Goal: Book appointment/travel/reservation

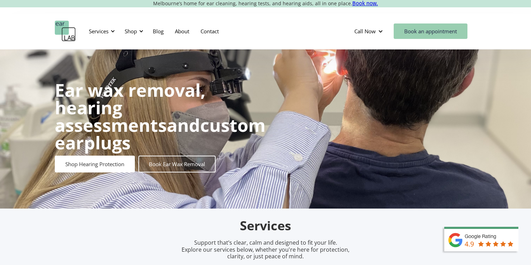
click at [440, 33] on link "Book an appointment" at bounding box center [431, 31] width 74 height 15
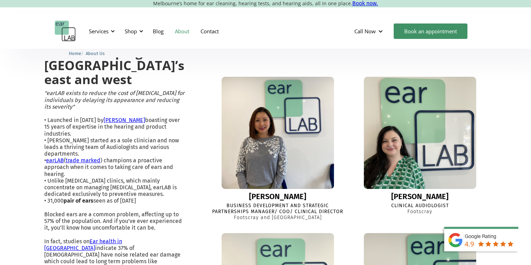
scroll to position [209, 0]
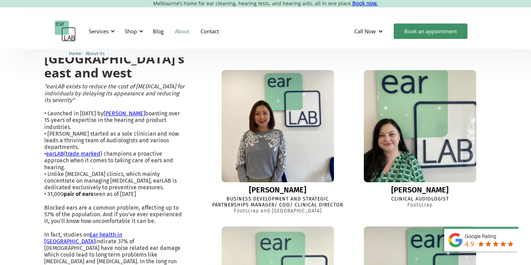
click at [406, 91] on img at bounding box center [420, 127] width 124 height 124
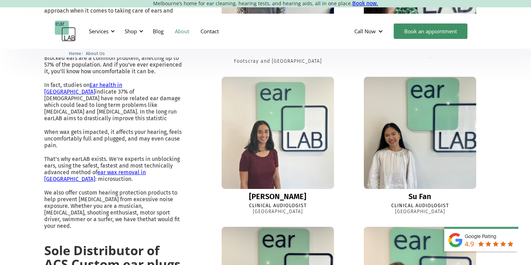
scroll to position [357, 0]
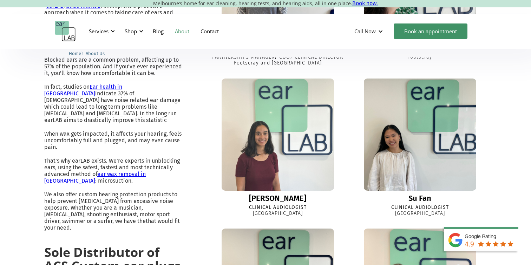
click at [260, 145] on img at bounding box center [278, 135] width 124 height 124
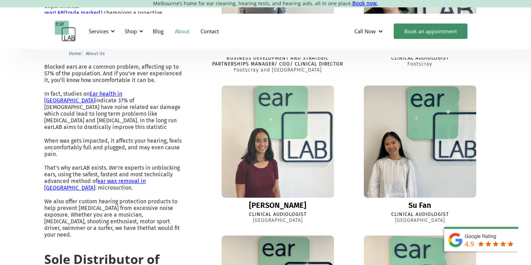
scroll to position [345, 0]
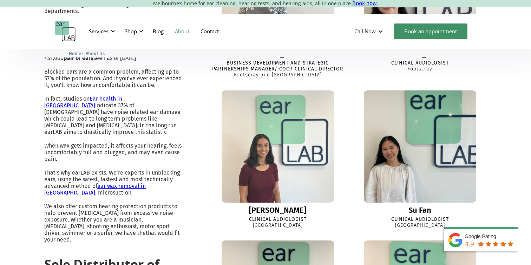
click at [438, 132] on img at bounding box center [420, 146] width 121 height 121
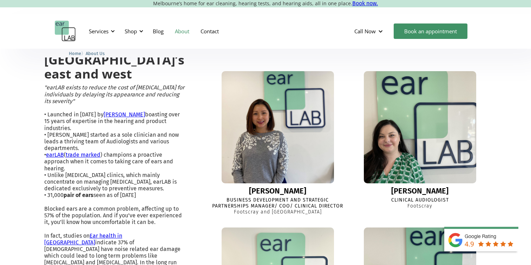
scroll to position [205, 0]
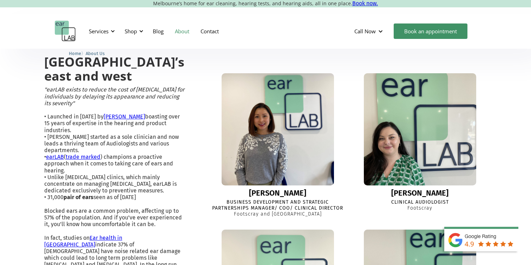
click at [406, 126] on img at bounding box center [420, 130] width 124 height 124
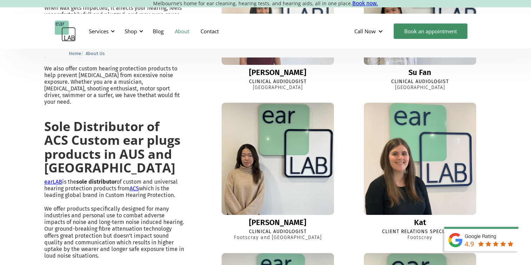
scroll to position [499, 0]
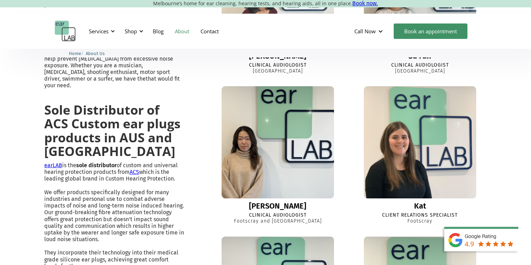
click at [262, 146] on img at bounding box center [277, 142] width 123 height 123
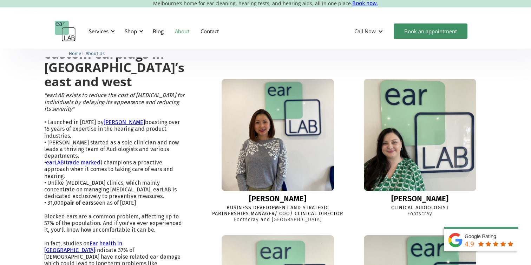
scroll to position [197, 0]
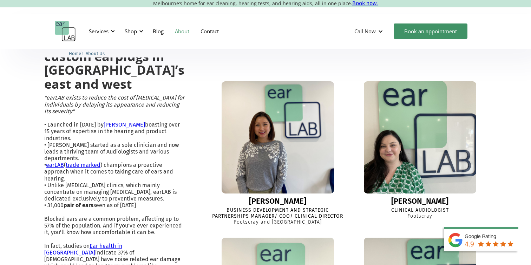
click at [392, 140] on img at bounding box center [420, 137] width 119 height 119
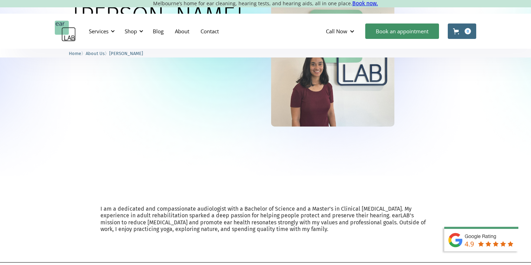
scroll to position [112, 0]
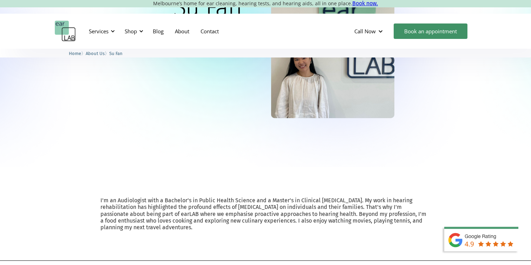
scroll to position [105, 0]
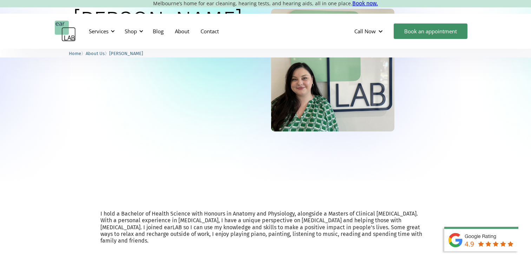
scroll to position [96, 0]
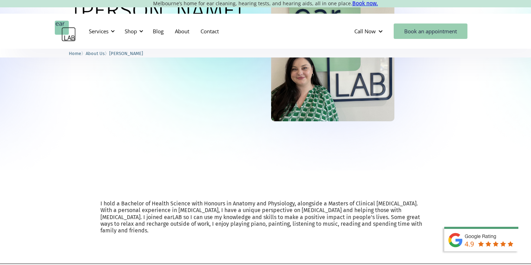
click at [428, 32] on link "Book an appointment" at bounding box center [431, 31] width 74 height 15
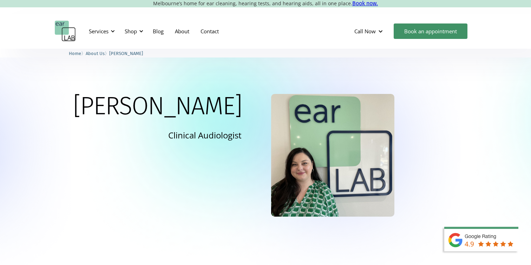
scroll to position [0, 0]
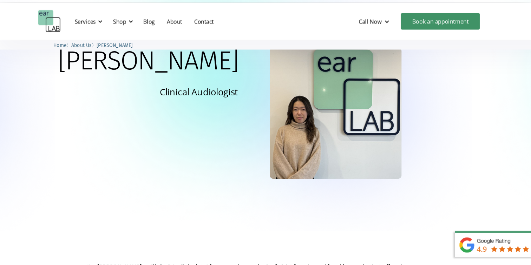
scroll to position [42, 0]
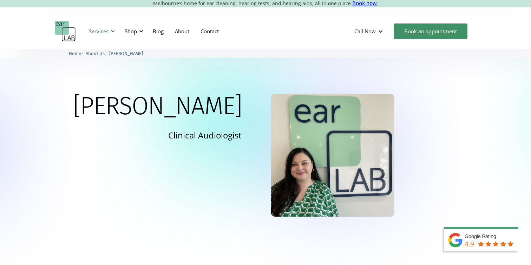
click at [100, 31] on div "Services" at bounding box center [99, 31] width 20 height 7
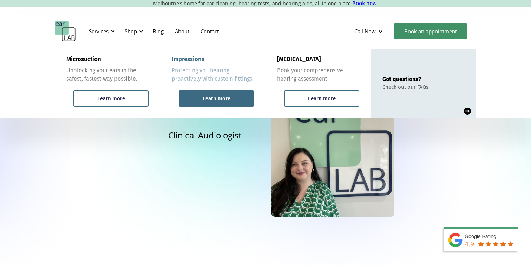
click at [225, 97] on div "Learn more" at bounding box center [217, 99] width 28 height 6
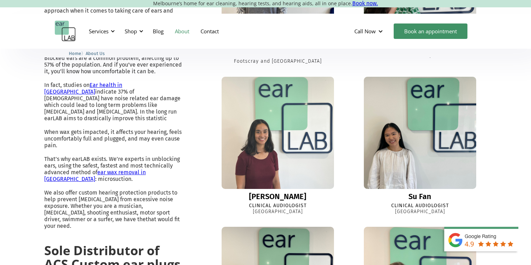
scroll to position [359, 0]
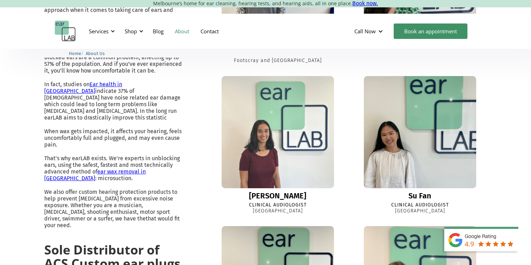
click at [395, 137] on img at bounding box center [420, 133] width 124 height 124
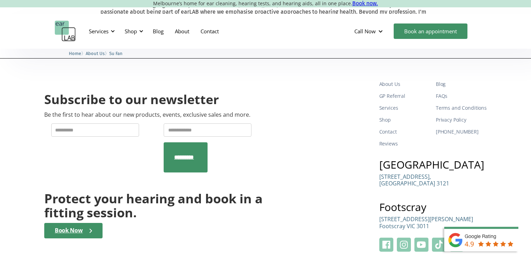
scroll to position [299, 0]
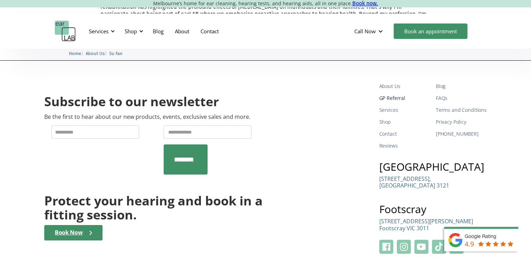
click at [392, 98] on link "GP Referral" at bounding box center [404, 98] width 51 height 12
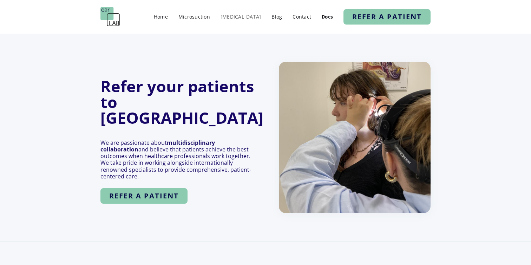
click at [261, 15] on link "[MEDICAL_DATA]" at bounding box center [241, 17] width 48 height 10
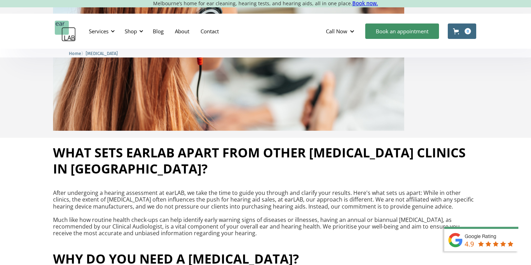
scroll to position [257, 0]
